Goal: Transaction & Acquisition: Purchase product/service

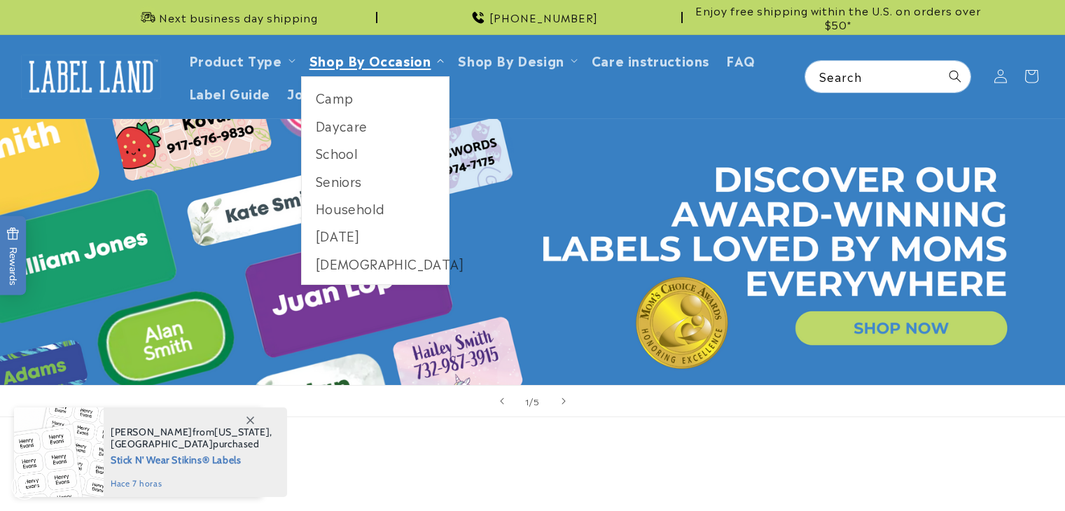
click at [373, 55] on span "Shop By Occasion" at bounding box center [371, 60] width 122 height 16
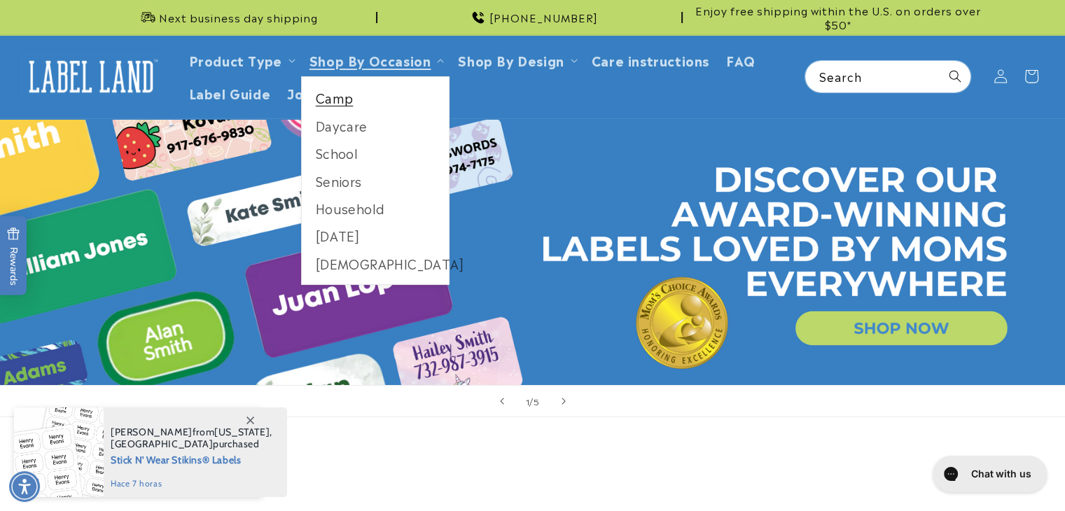
click at [342, 95] on link "Camp" at bounding box center [376, 97] width 148 height 27
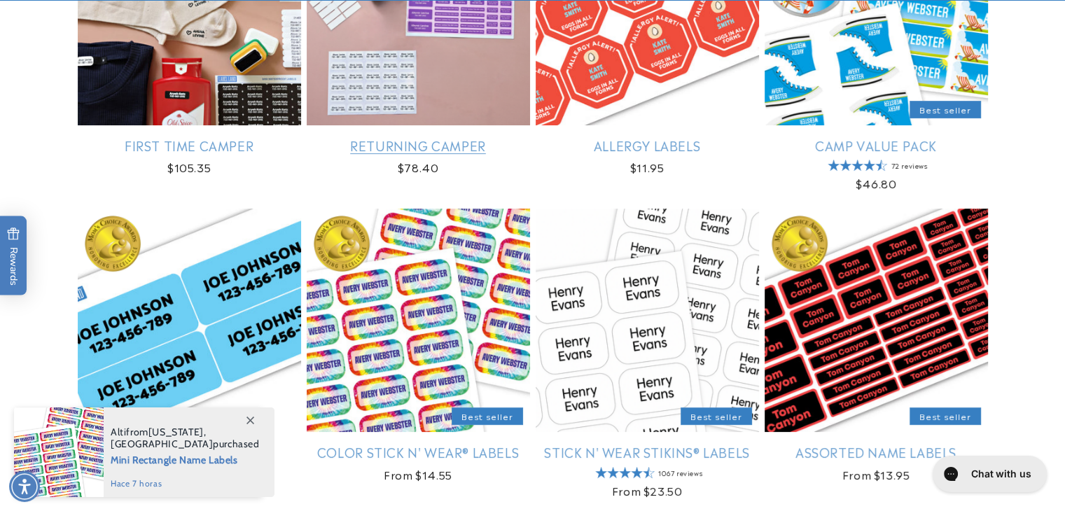
click at [485, 137] on link "Returning Camper" at bounding box center [418, 145] width 223 height 16
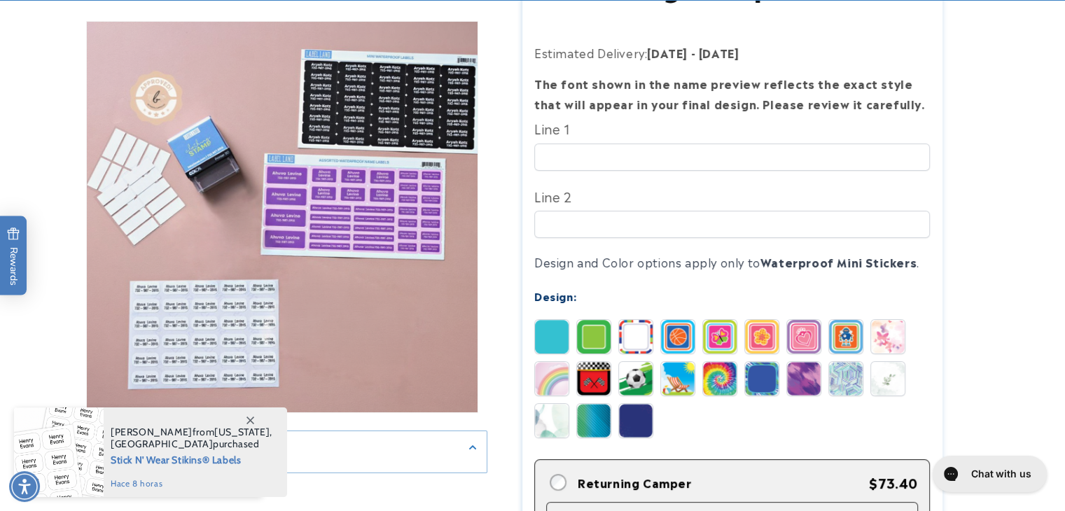
scroll to position [280, 0]
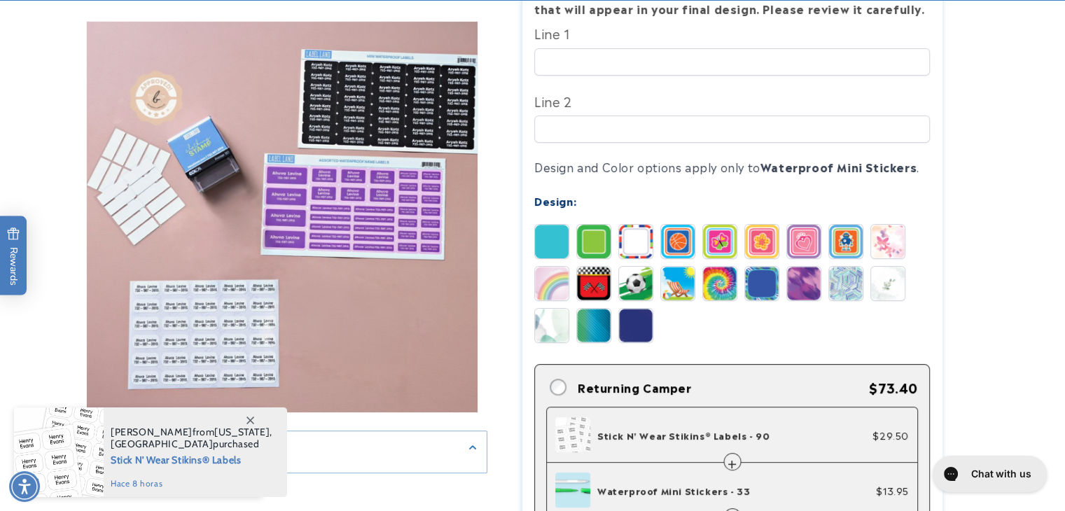
click at [647, 233] on img at bounding box center [636, 242] width 34 height 34
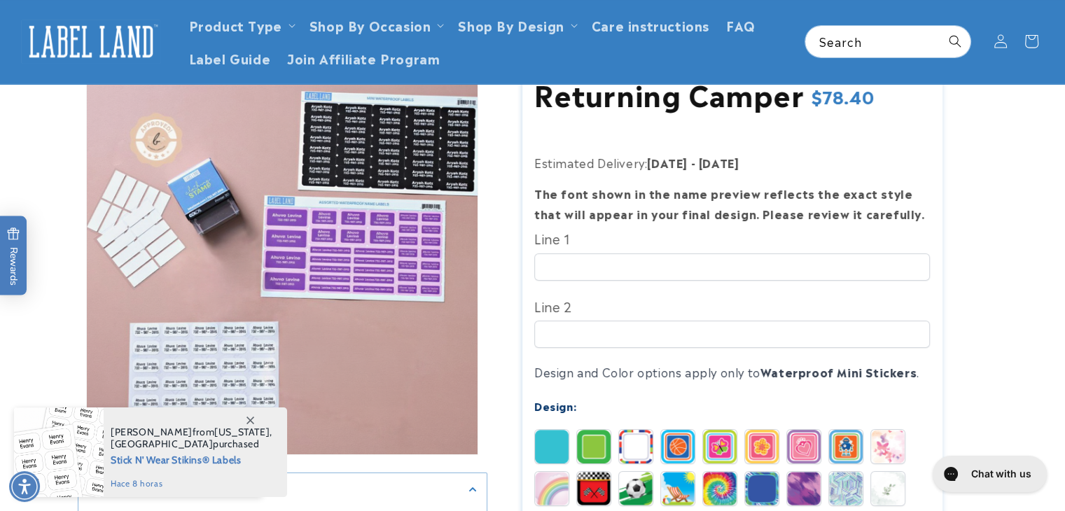
scroll to position [70, 0]
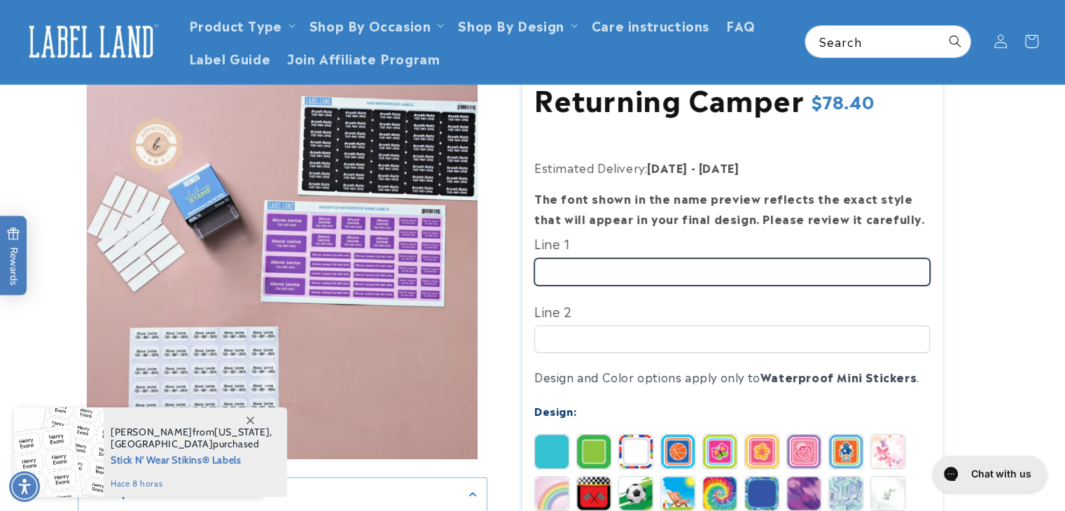
click at [639, 261] on input "Line 1" at bounding box center [732, 271] width 396 height 27
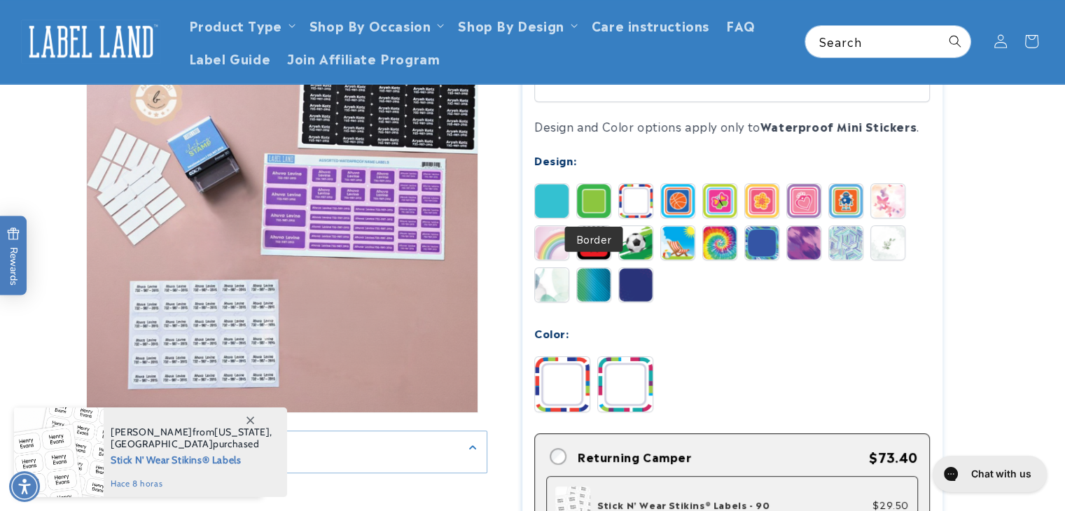
scroll to position [210, 0]
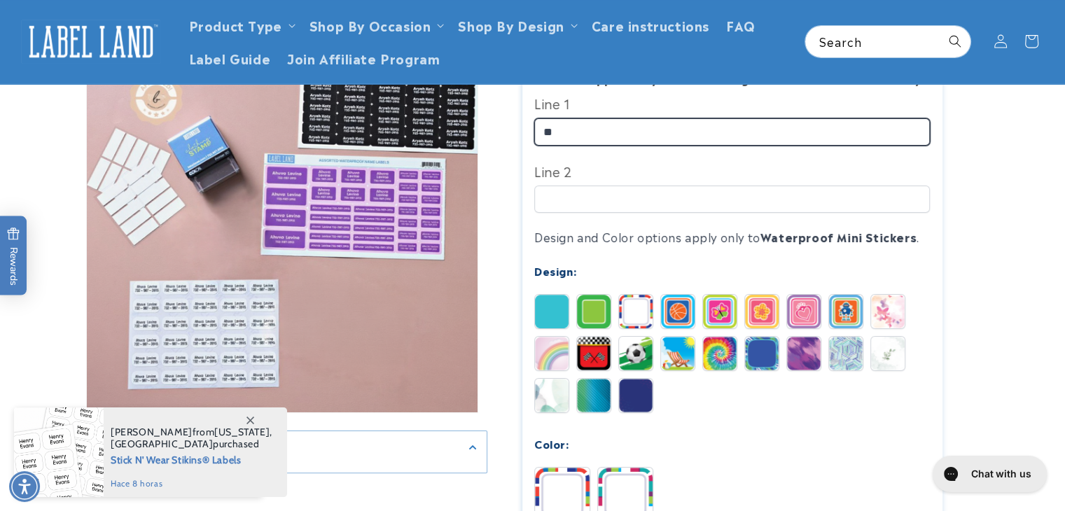
type input "**"
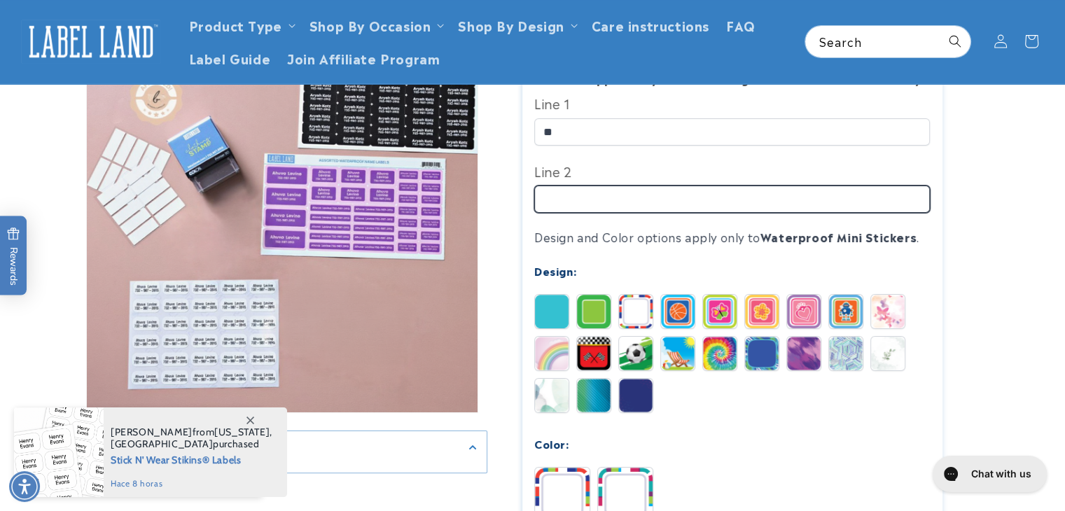
click at [602, 189] on input "Line 2" at bounding box center [732, 199] width 396 height 27
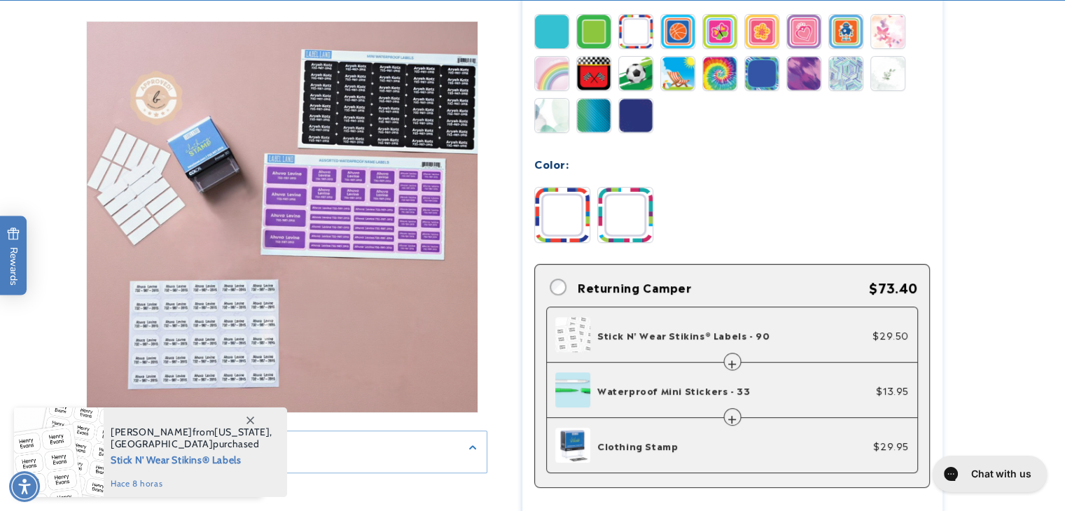
scroll to position [560, 0]
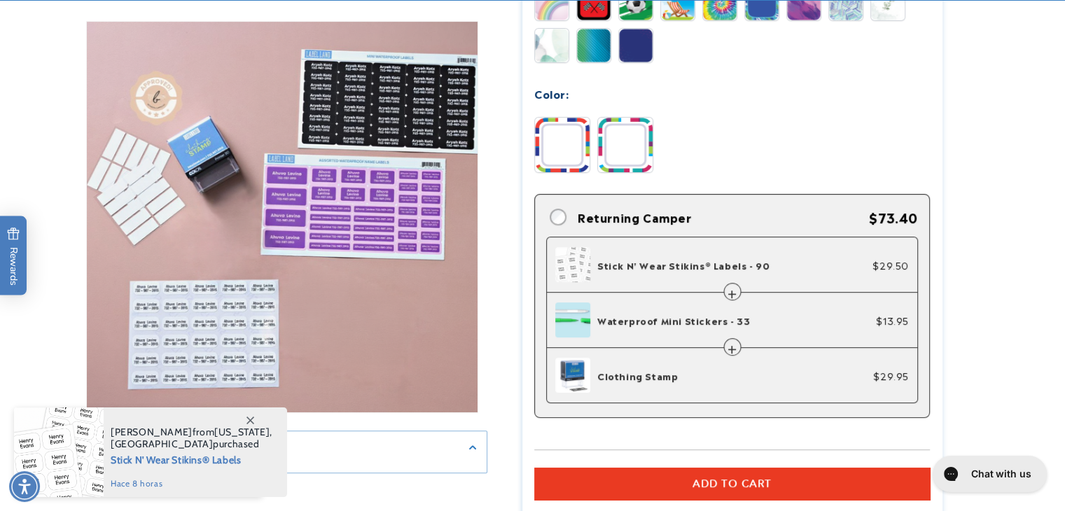
type input "*"
click at [650, 258] on span "Stick N' Wear Stikins® Labels - 90" at bounding box center [683, 264] width 172 height 13
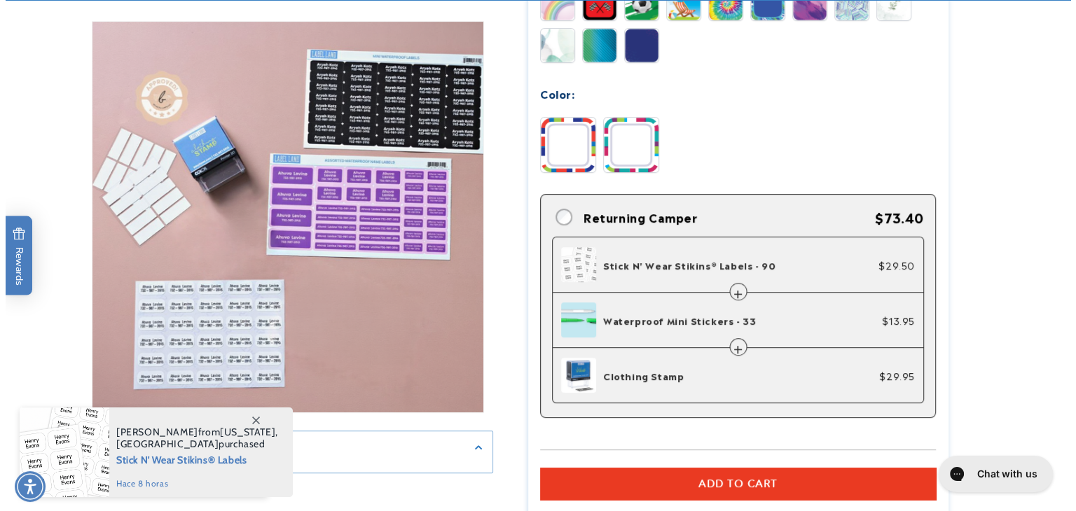
scroll to position [770, 0]
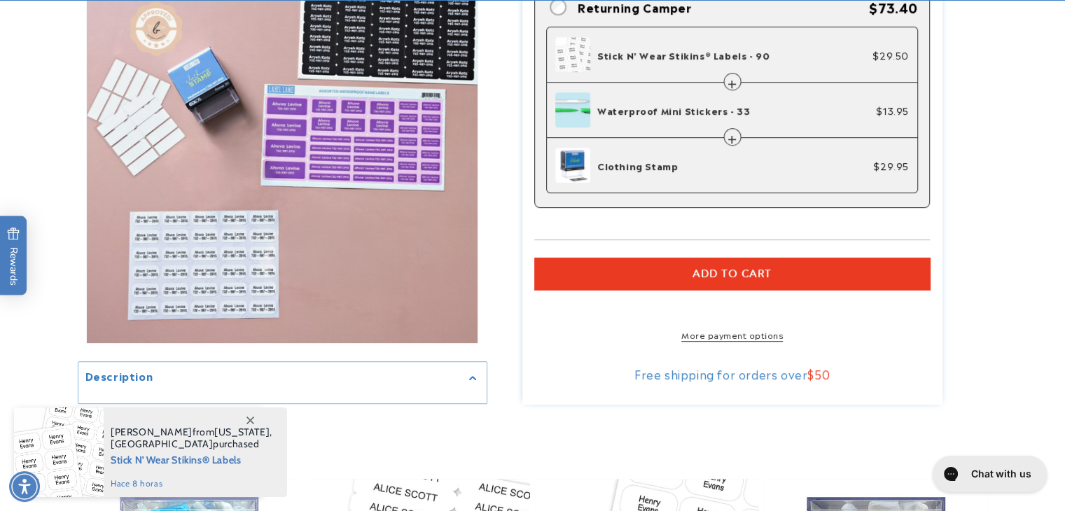
click at [653, 258] on button "Add to cart" at bounding box center [732, 274] width 396 height 32
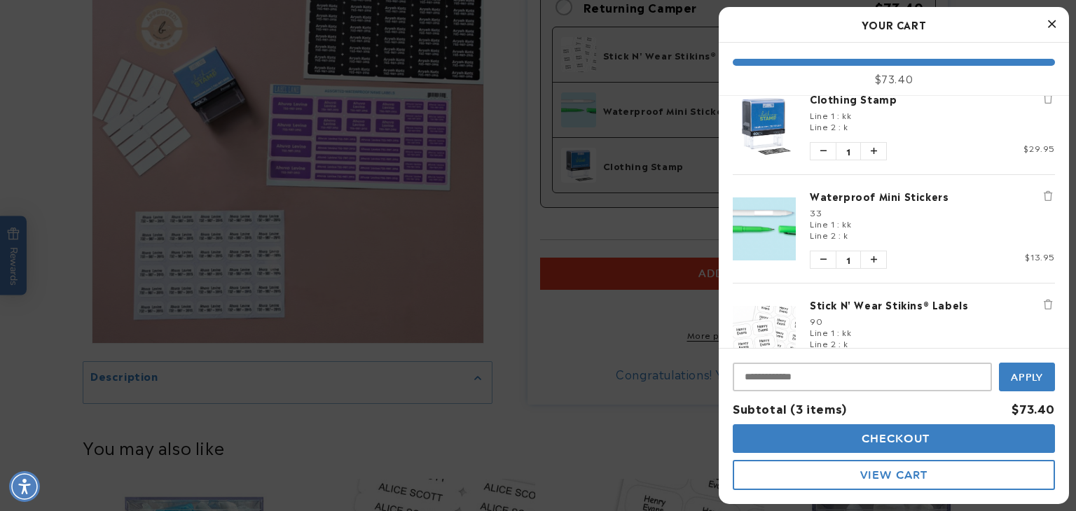
scroll to position [0, 0]
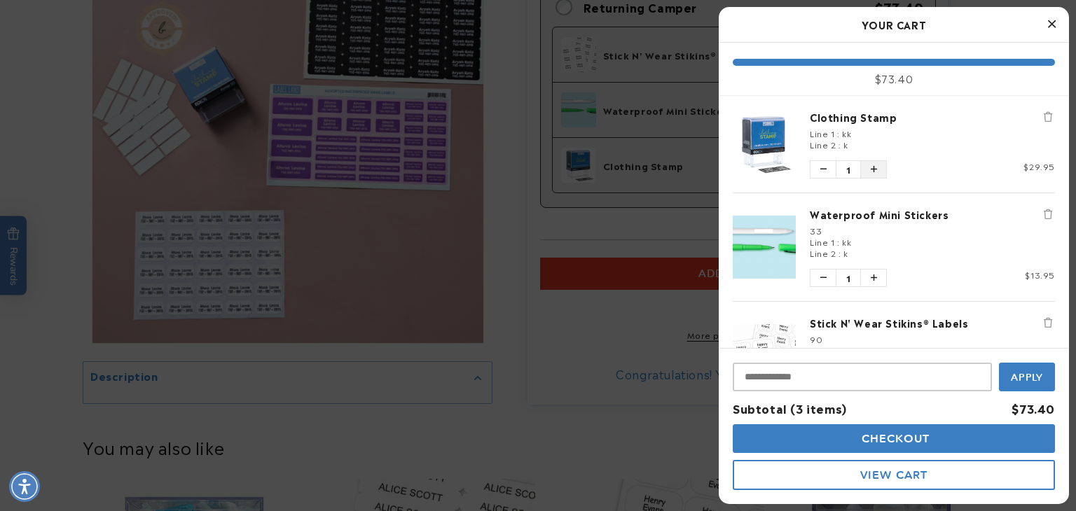
click at [876, 168] on icon "Increase quantity of Clothing Stamp" at bounding box center [874, 169] width 6 height 8
click at [875, 275] on icon "Increase quantity of Waterproof Mini Stickers" at bounding box center [874, 278] width 6 height 8
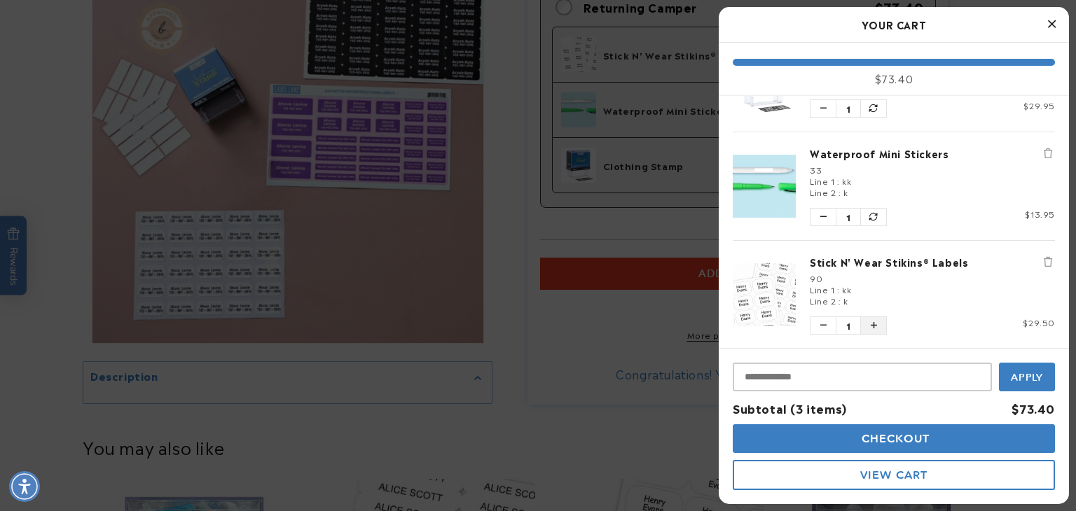
scroll to position [140, 0]
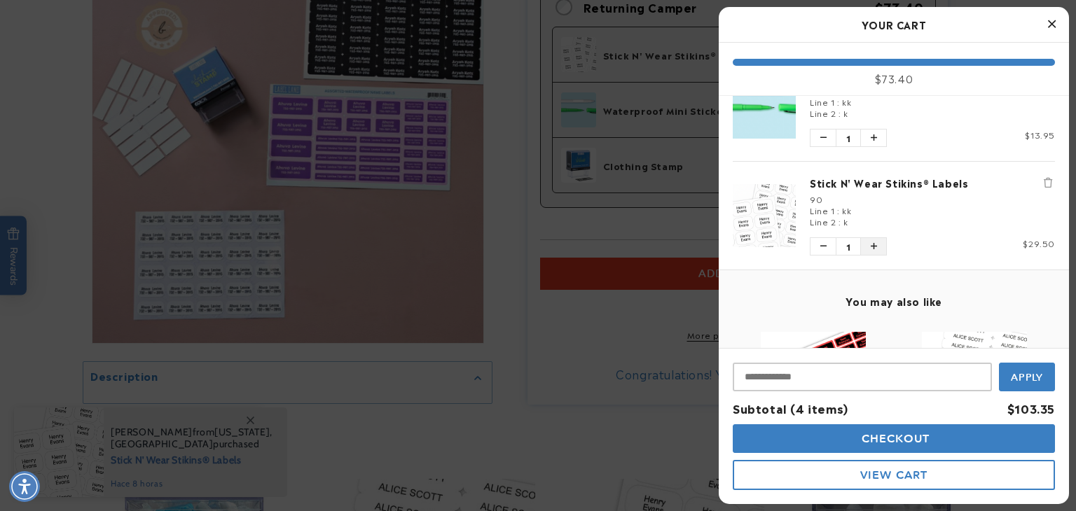
click at [873, 244] on icon "Increase quantity of Stick N' Wear Stikins® Labels" at bounding box center [874, 246] width 6 height 8
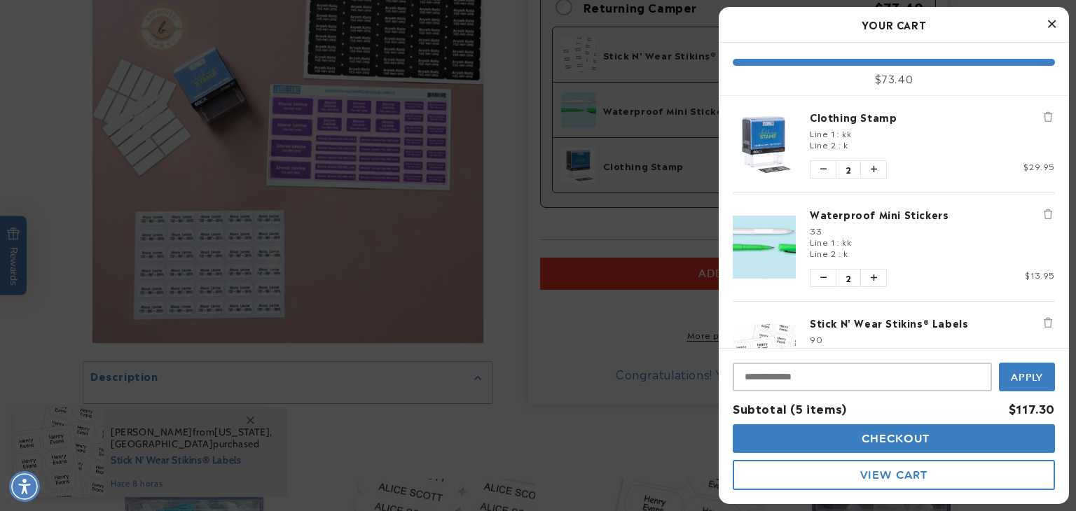
scroll to position [0, 0]
click at [875, 169] on icon "Increase quantity of Clothing Stamp" at bounding box center [873, 170] width 11 height 11
click at [875, 276] on icon "Increase quantity of Waterproof Mini Stickers" at bounding box center [873, 278] width 8 height 10
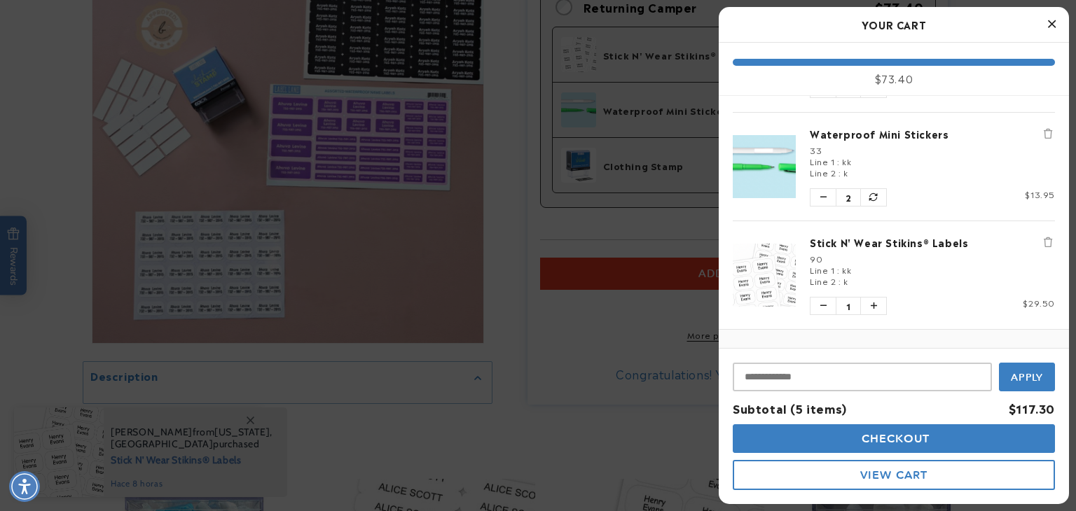
scroll to position [140, 0]
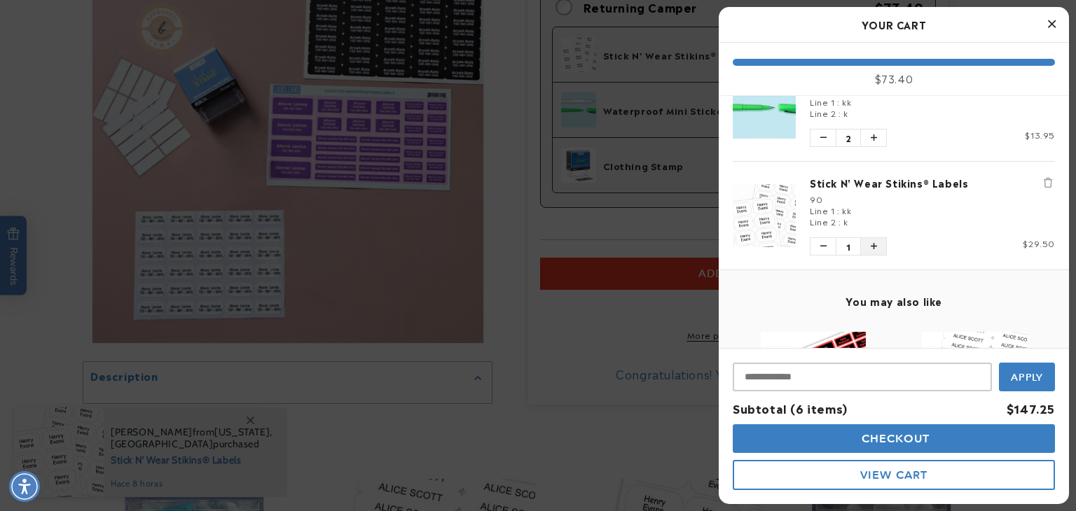
click at [871, 242] on icon "Increase quantity of Stick N' Wear Stikins® Labels" at bounding box center [874, 246] width 6 height 8
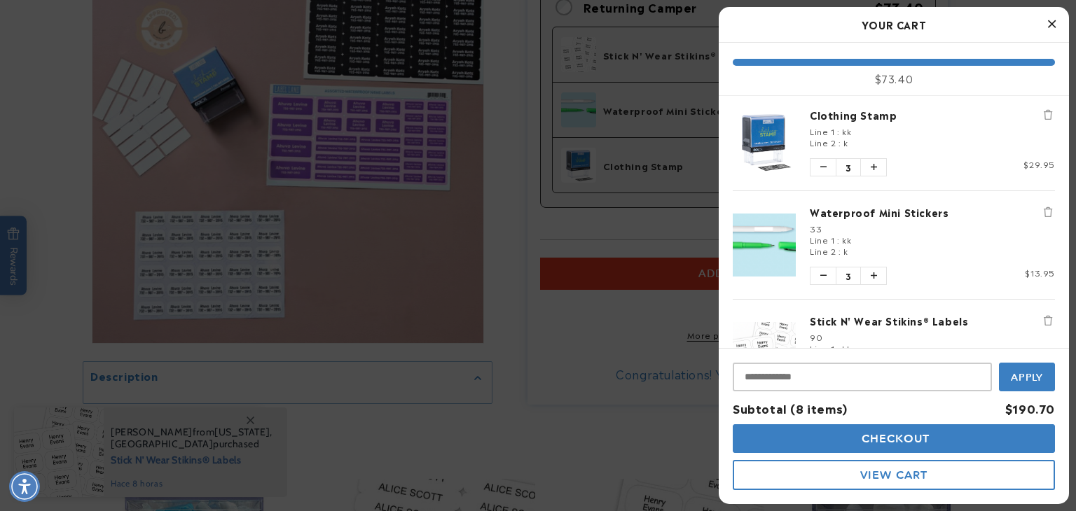
scroll to position [0, 0]
click at [864, 442] on span "Checkout" at bounding box center [894, 438] width 72 height 13
